Goal: Task Accomplishment & Management: Manage account settings

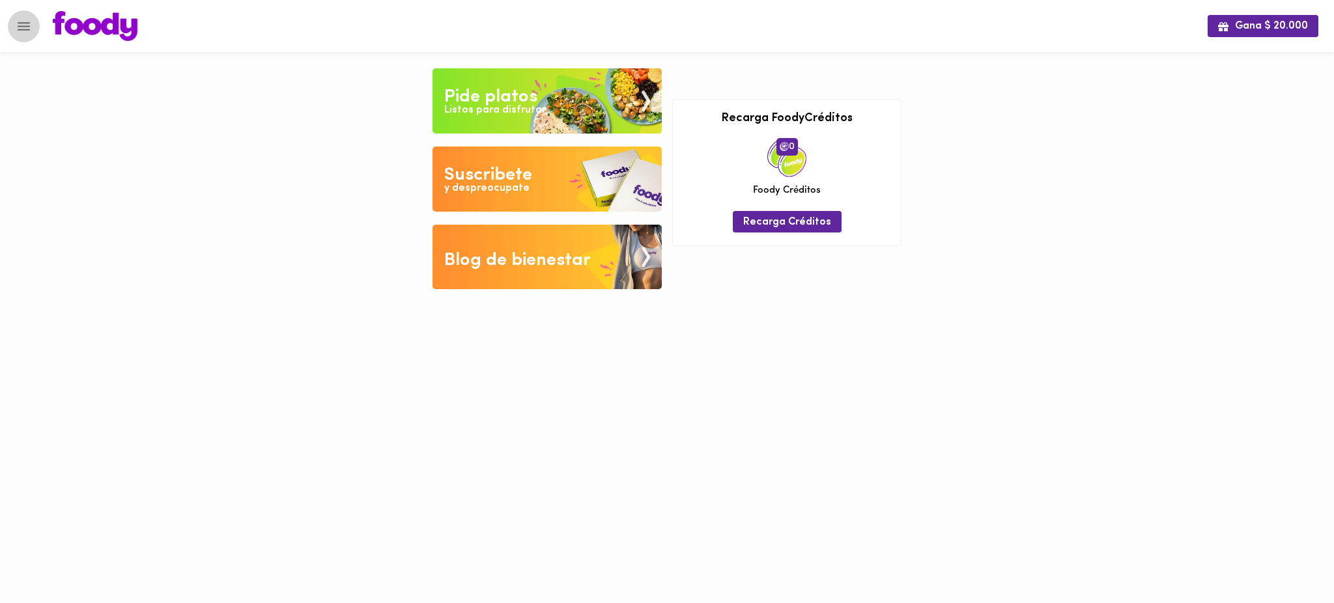
click at [23, 29] on icon "Menu" at bounding box center [24, 26] width 12 height 8
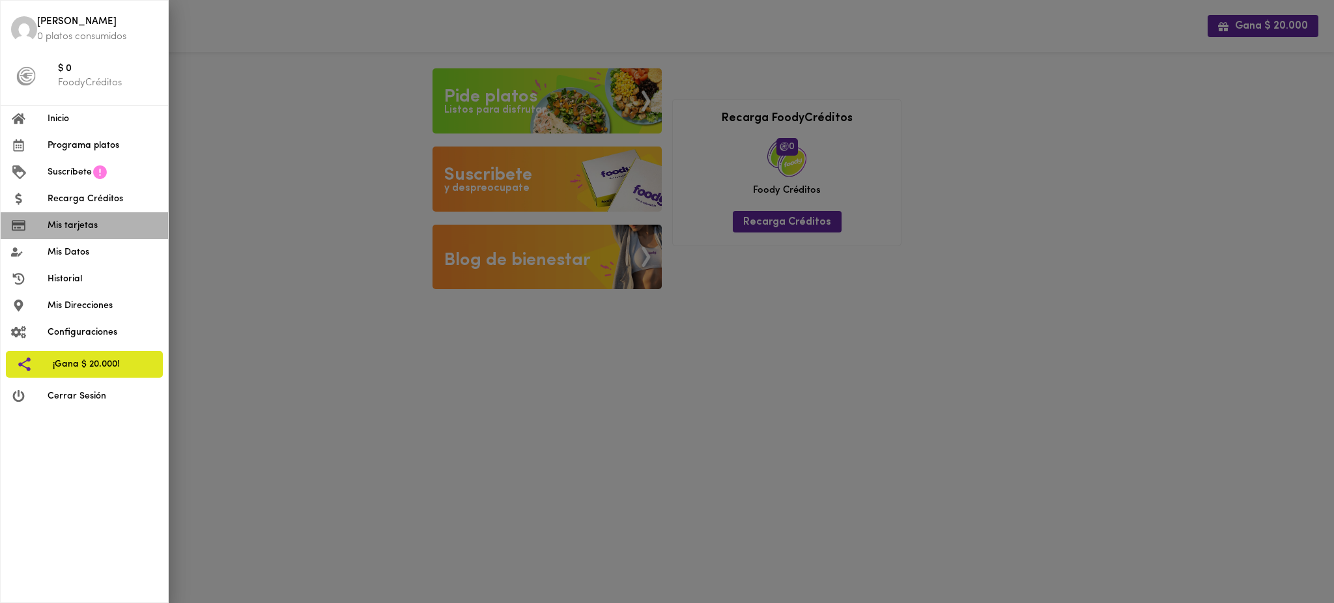
click at [60, 227] on span "Mis tarjetas" at bounding box center [103, 226] width 110 height 14
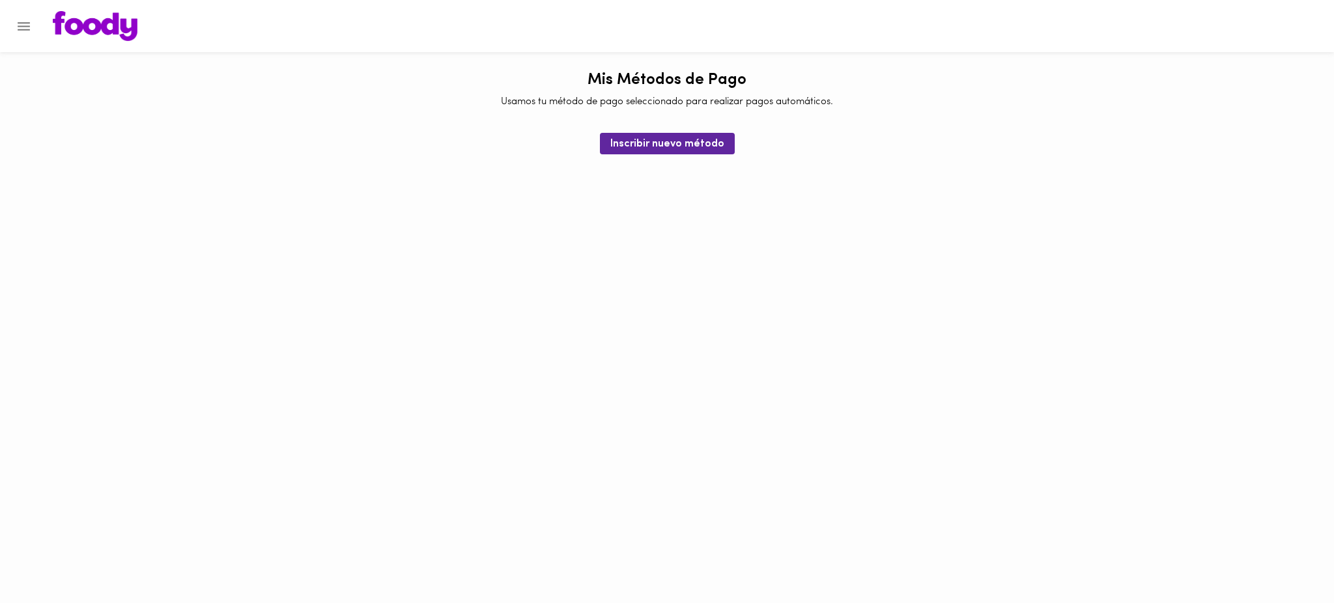
click at [27, 22] on icon "Menu" at bounding box center [24, 26] width 12 height 8
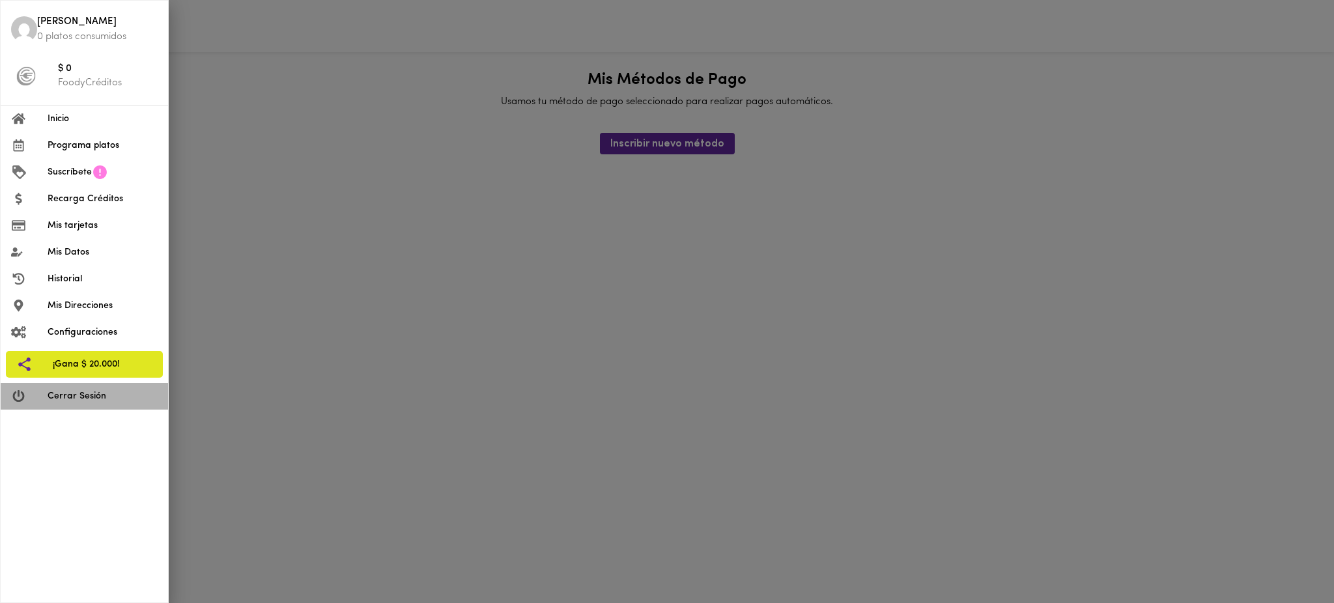
click at [76, 399] on span "Cerrar Sesión" at bounding box center [103, 396] width 110 height 14
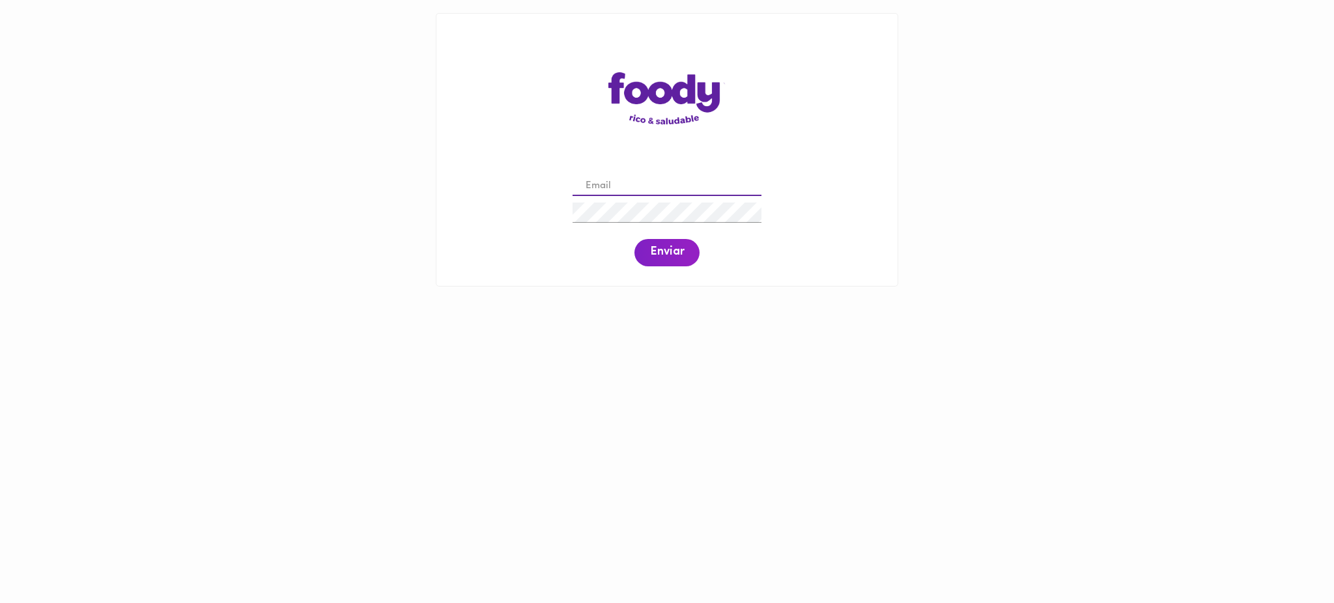
click at [651, 188] on input "email" at bounding box center [666, 186] width 189 height 20
paste input "licethroca@gmail.com"
type input "licethroca@gmail.com"
click at [662, 259] on span "Enviar" at bounding box center [667, 253] width 34 height 14
